Goal: Transaction & Acquisition: Purchase product/service

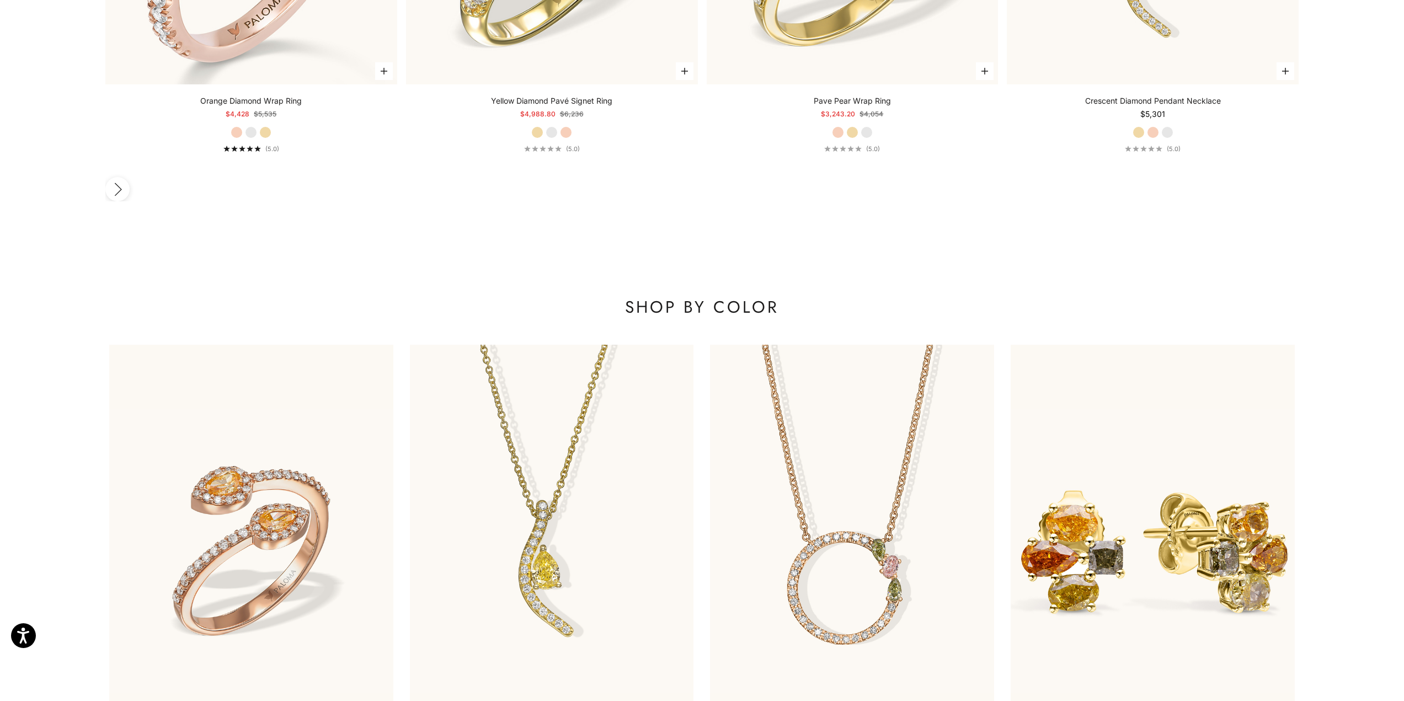
scroll to position [2077, 0]
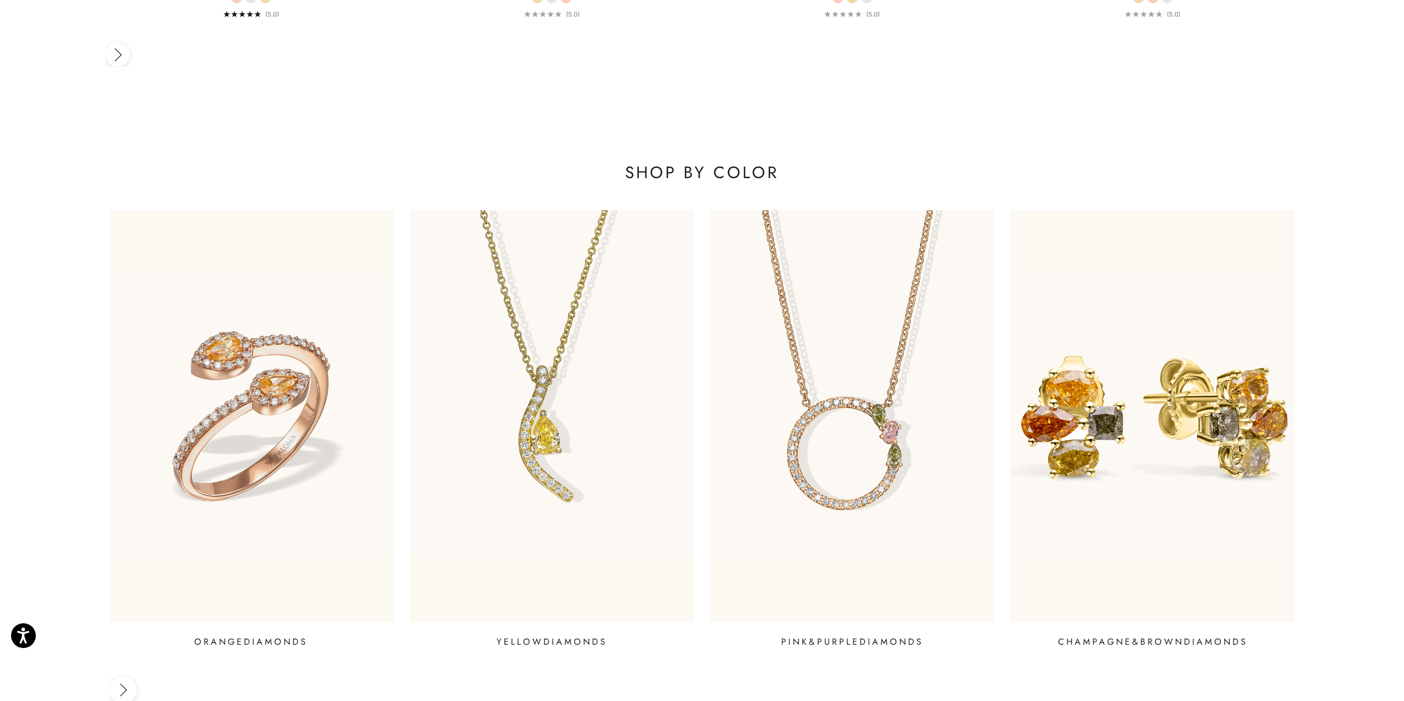
click at [1074, 264] on img at bounding box center [1153, 416] width 312 height 453
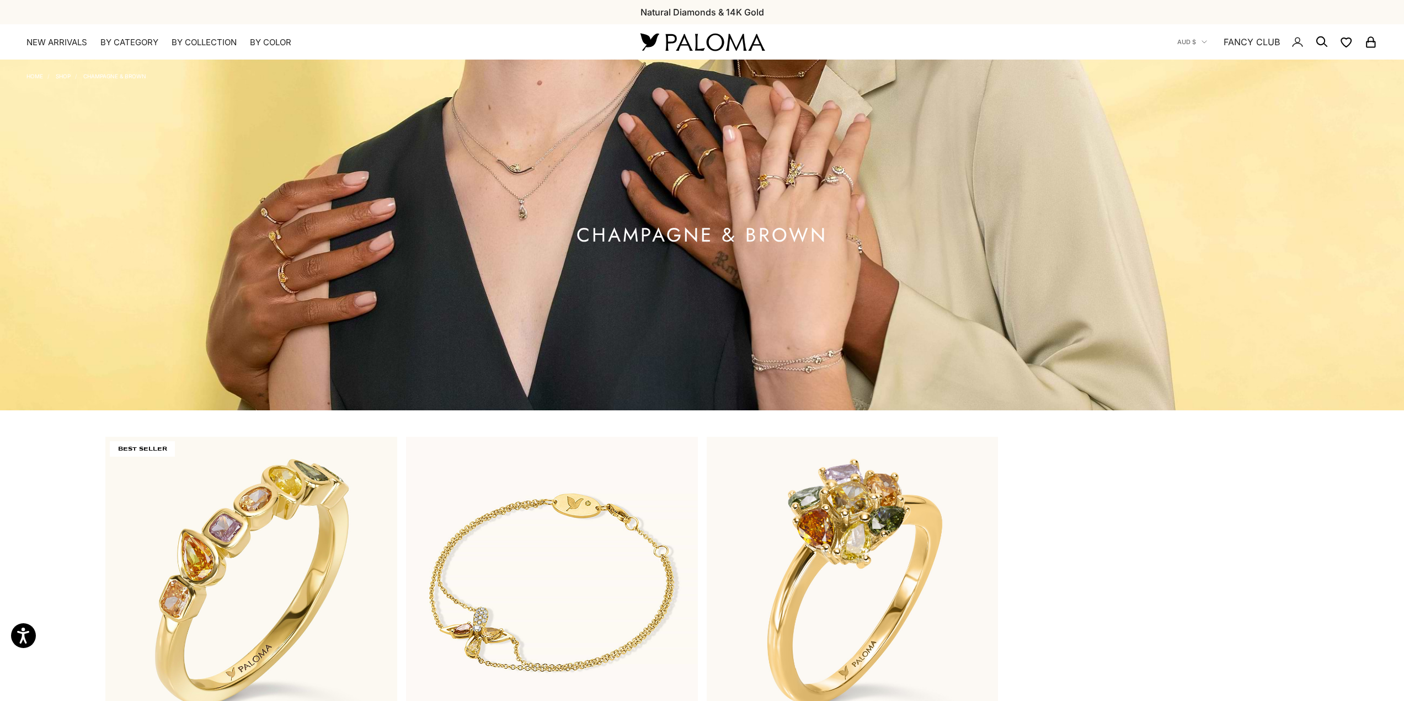
click at [97, 77] on link "Champagne & Brown" at bounding box center [114, 76] width 63 height 7
